Goal: Task Accomplishment & Management: Manage account settings

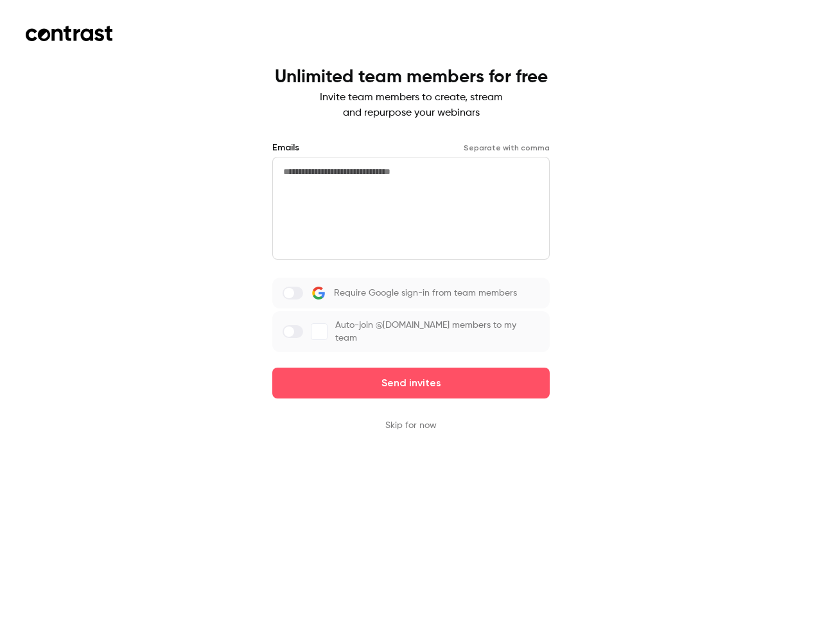
click at [411, 308] on div "Require Google sign-in from team members Auto-join @[DOMAIN_NAME] members to my…" at bounding box center [410, 314] width 277 height 74
click at [411, 374] on button "Send invites" at bounding box center [410, 382] width 277 height 31
